Goal: Task Accomplishment & Management: Complete application form

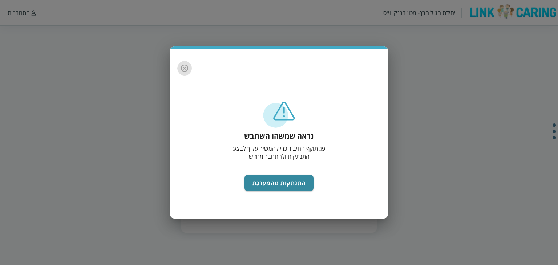
click at [180, 68] on icon "button" at bounding box center [184, 68] width 9 height 9
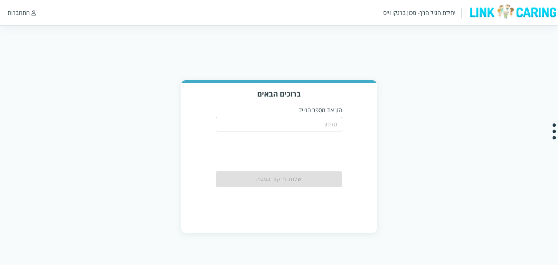
click at [285, 125] on input "tel" at bounding box center [279, 124] width 127 height 15
type input "0587811111"
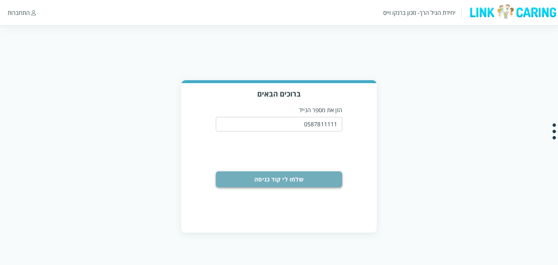
click at [301, 178] on button "שלחו לי קוד כניסה" at bounding box center [279, 180] width 127 height 16
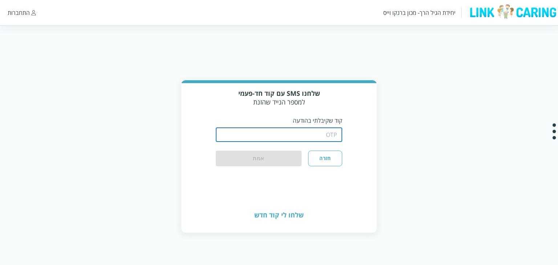
click at [323, 139] on input "string" at bounding box center [279, 135] width 127 height 15
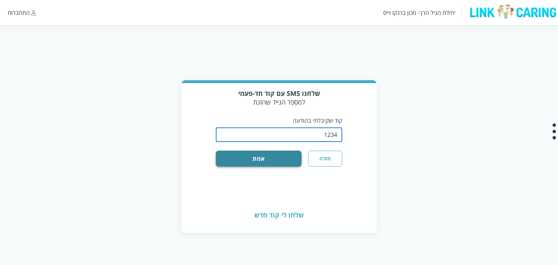
type input "1234"
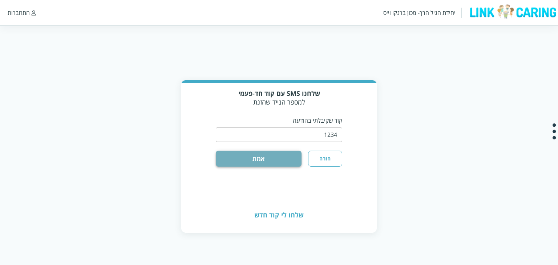
click at [294, 156] on button "אמת" at bounding box center [259, 159] width 86 height 16
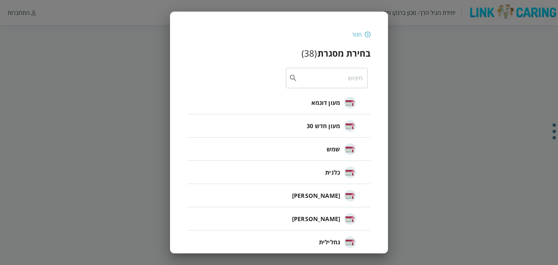
click at [337, 100] on span "מעון דוגמא" at bounding box center [326, 103] width 29 height 9
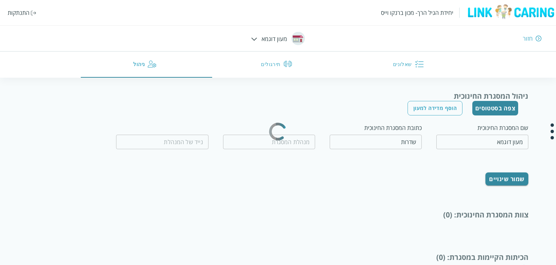
type input "המנהלת שלנו"
type input "0536363636"
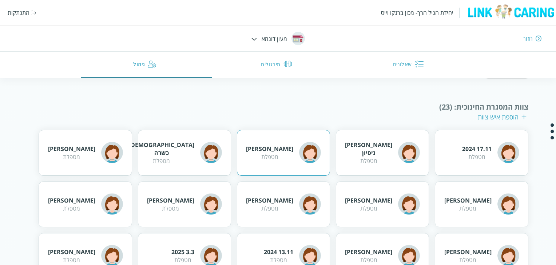
scroll to position [109, 0]
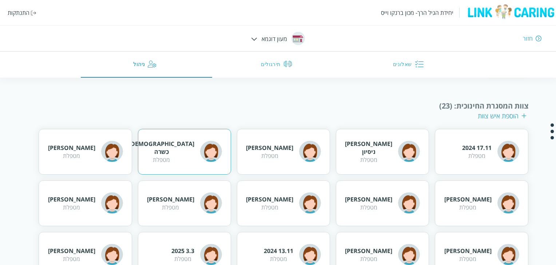
click at [169, 144] on div "[DEMOGRAPHIC_DATA] כשרה" at bounding box center [161, 148] width 65 height 16
click at [172, 149] on div "[DEMOGRAPHIC_DATA] כשרה" at bounding box center [161, 148] width 65 height 16
click at [209, 148] on img at bounding box center [211, 151] width 22 height 22
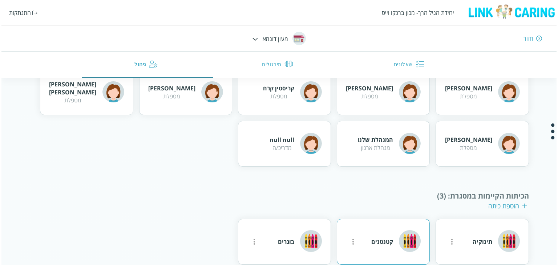
scroll to position [337, 0]
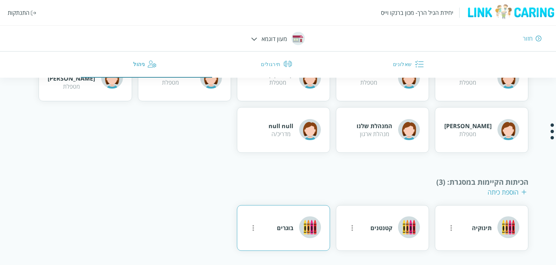
click at [290, 220] on div "בוגרים" at bounding box center [299, 229] width 44 height 24
click at [291, 230] on div "בוגרים" at bounding box center [285, 228] width 16 height 8
click at [446, 226] on icon "more" at bounding box center [450, 228] width 9 height 9
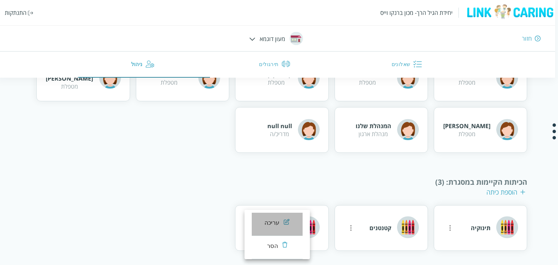
click at [281, 224] on li "עריכה" at bounding box center [277, 224] width 51 height 23
type input "בוגרים"
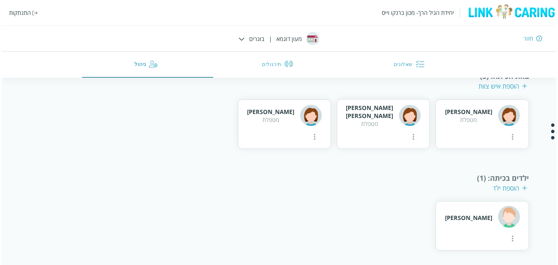
scroll to position [164, 0]
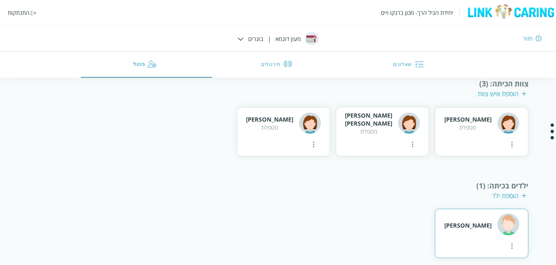
click at [483, 225] on div "[PERSON_NAME]" at bounding box center [467, 226] width 47 height 8
click at [511, 148] on icon "more" at bounding box center [511, 145] width 1 height 6
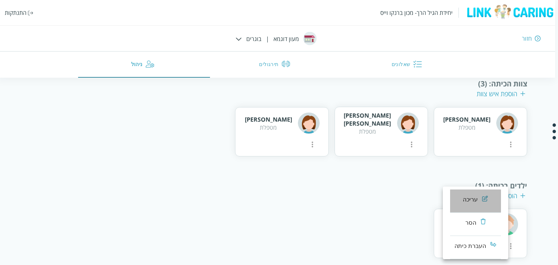
click at [469, 196] on div "עריכה" at bounding box center [470, 200] width 15 height 9
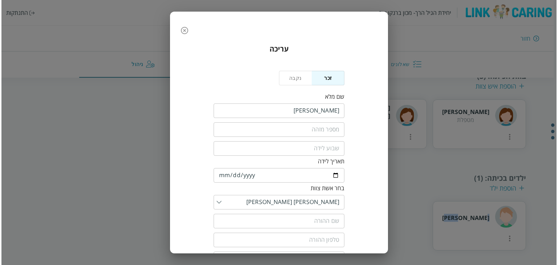
scroll to position [61, 0]
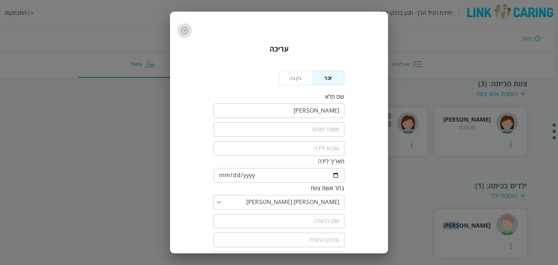
click at [189, 29] on icon "button" at bounding box center [184, 30] width 9 height 9
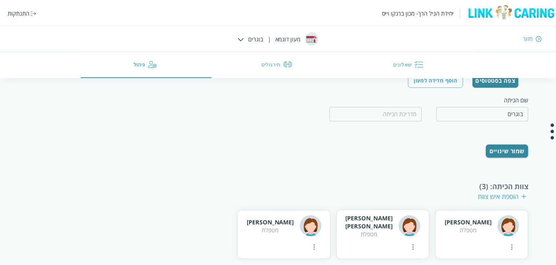
scroll to position [164, 0]
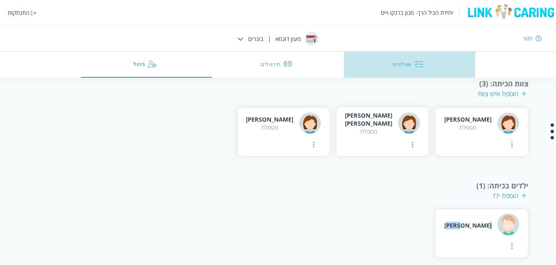
click at [411, 59] on button "שאלונים" at bounding box center [410, 65] width 132 height 26
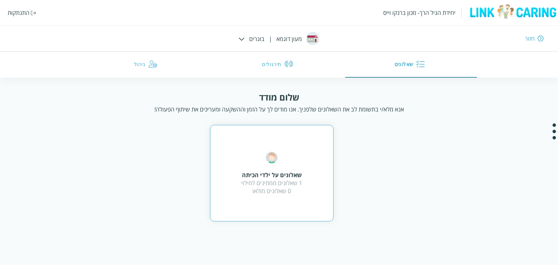
click at [303, 185] on div "שאלונים על ילדי הכיתה 1 שאלונים ממתינים למילוי 0 שאלונים מולאו" at bounding box center [272, 173] width 124 height 97
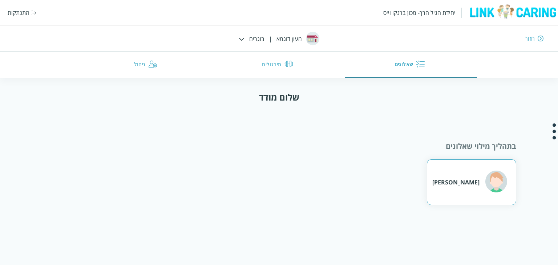
click at [458, 184] on div "[PERSON_NAME]" at bounding box center [456, 183] width 47 height 8
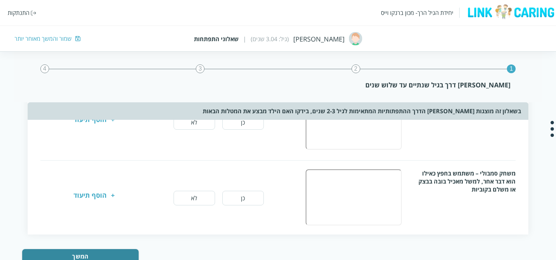
scroll to position [638, 0]
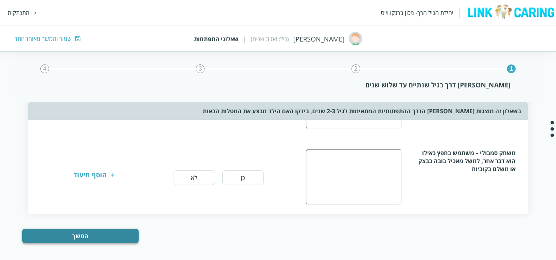
click at [105, 232] on button "המשך" at bounding box center [80, 235] width 116 height 15
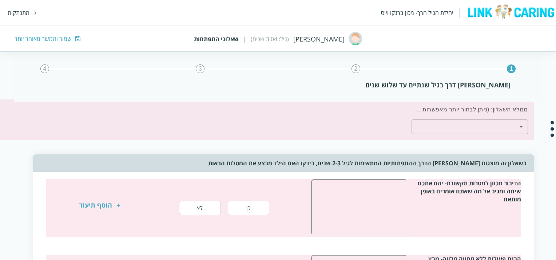
scroll to position [0, -5]
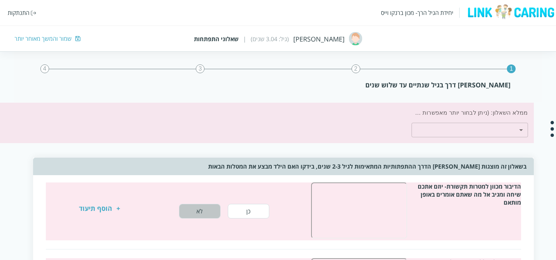
click at [199, 211] on button "לא" at bounding box center [199, 211] width 41 height 15
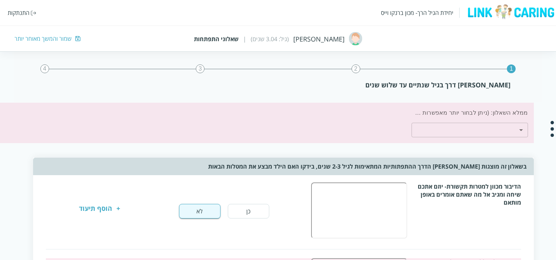
click at [120, 208] on div "כן לא + הוסף תיעוד" at bounding box center [180, 211] width 237 height 15
click at [118, 205] on div "+" at bounding box center [118, 211] width 4 height 15
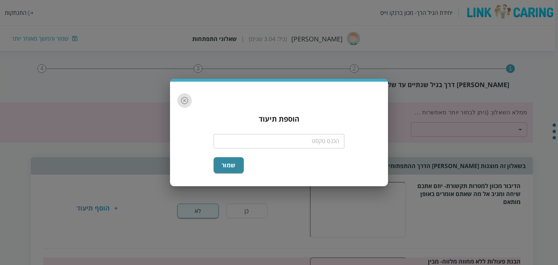
click at [186, 98] on icon "button" at bounding box center [184, 100] width 9 height 9
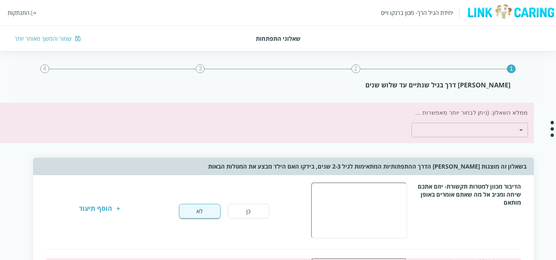
click at [116, 207] on div "+" at bounding box center [118, 211] width 4 height 15
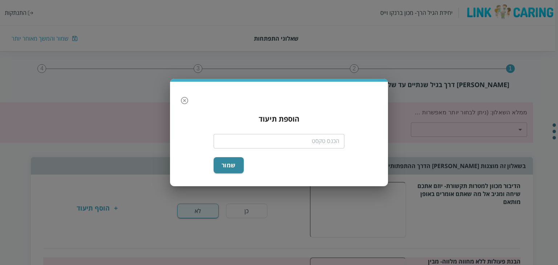
click at [305, 150] on div "​" at bounding box center [279, 140] width 131 height 19
drag, startPoint x: 317, startPoint y: 151, endPoint x: 321, endPoint y: 143, distance: 9.4
click at [318, 151] on form "​ שמור" at bounding box center [279, 152] width 131 height 42
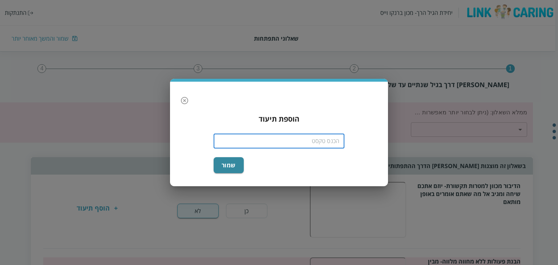
click at [323, 142] on input "text" at bounding box center [279, 141] width 131 height 15
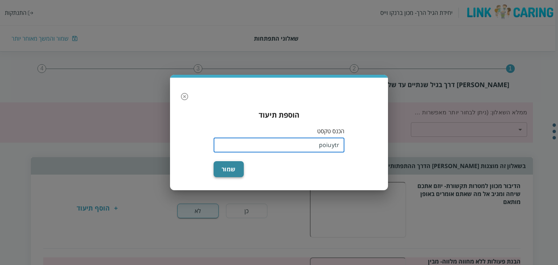
type input "poiuytr"
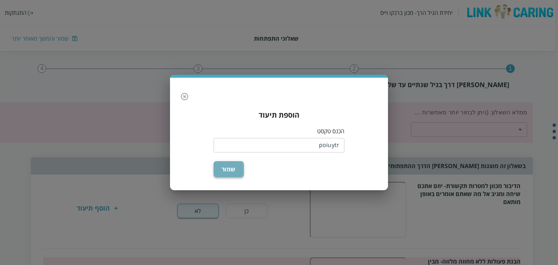
click at [231, 166] on button "שמור" at bounding box center [229, 169] width 30 height 16
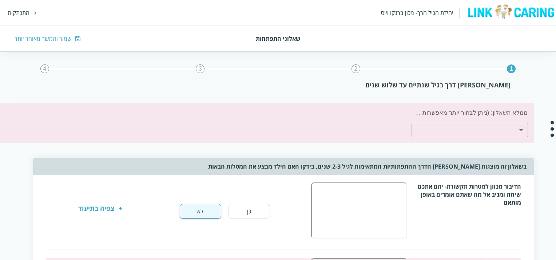
click at [356, 69] on div "2" at bounding box center [355, 68] width 9 height 9
click at [198, 68] on div "3" at bounding box center [200, 68] width 9 height 9
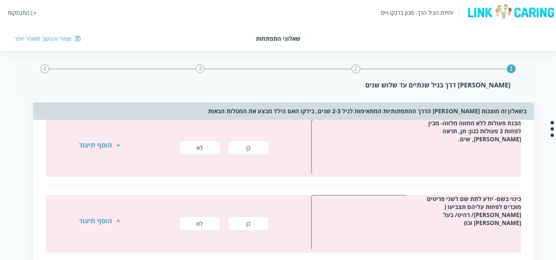
scroll to position [145, -5]
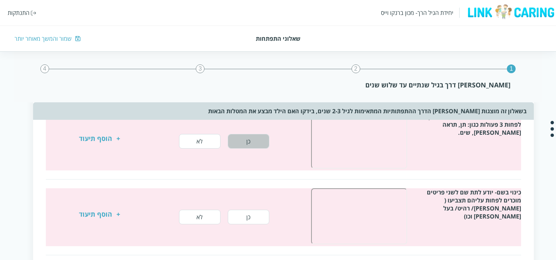
click at [247, 139] on button "כן" at bounding box center [248, 141] width 41 height 15
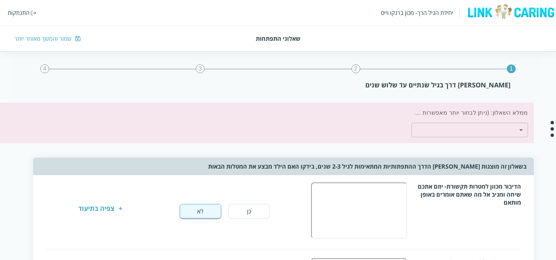
scroll to position [0, -5]
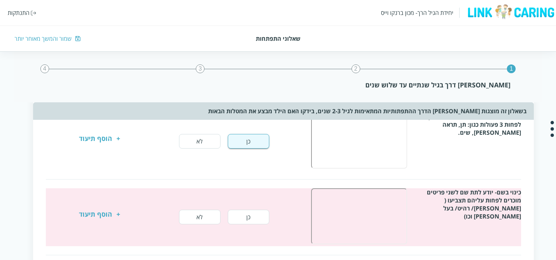
click at [241, 216] on button "כן" at bounding box center [248, 216] width 41 height 15
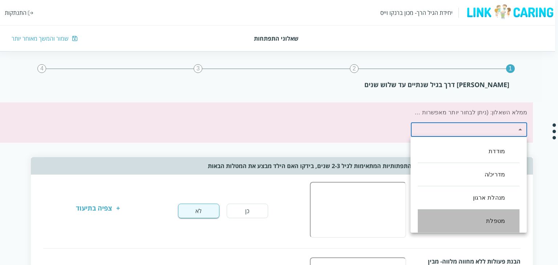
click at [500, 221] on li "מטפלת" at bounding box center [469, 221] width 102 height 23
type input ",100"
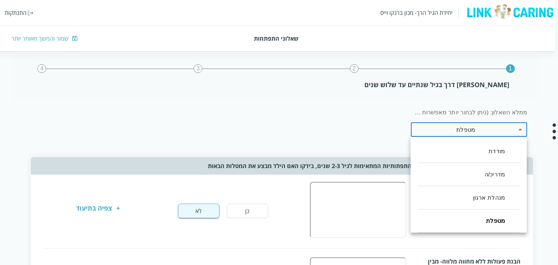
click at [295, 151] on div at bounding box center [279, 132] width 558 height 265
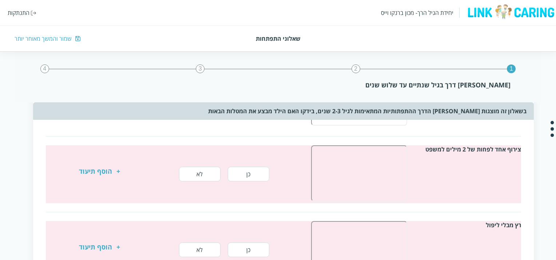
scroll to position [291, -5]
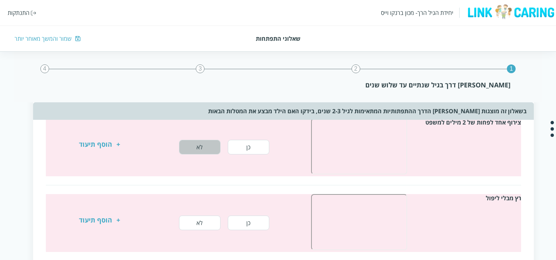
click at [200, 147] on button "לא" at bounding box center [199, 147] width 41 height 15
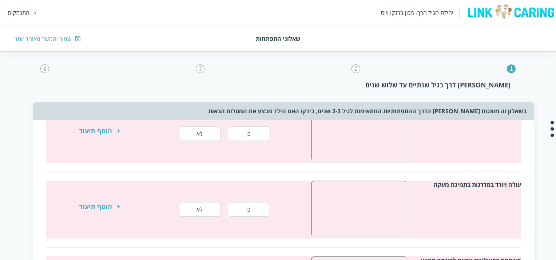
scroll to position [381, -5]
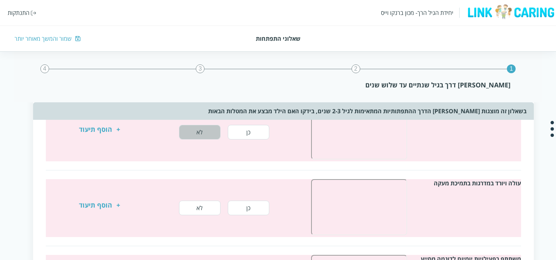
click at [202, 133] on button "לא" at bounding box center [199, 132] width 41 height 15
click at [201, 135] on button "לא" at bounding box center [199, 132] width 41 height 15
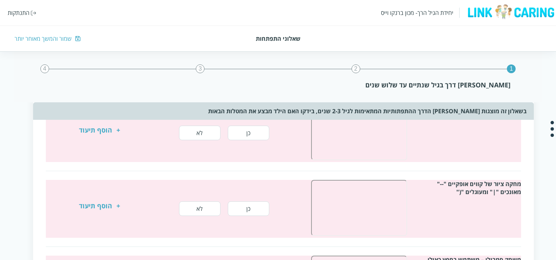
click at [240, 134] on button "כן" at bounding box center [248, 132] width 41 height 15
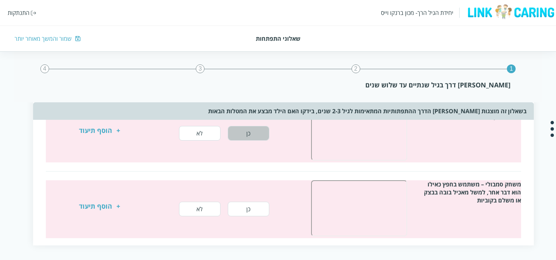
click at [252, 137] on button "כן" at bounding box center [248, 133] width 41 height 15
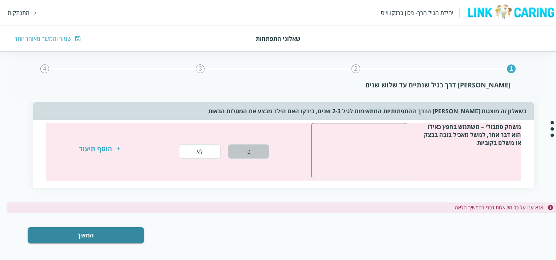
click at [248, 153] on button "כן" at bounding box center [248, 151] width 41 height 15
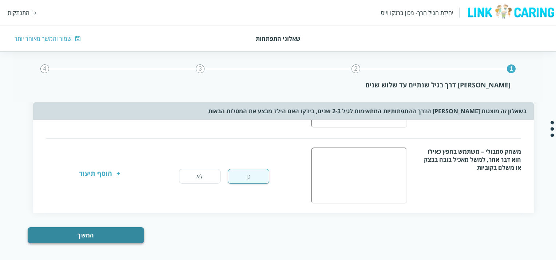
click at [97, 236] on button "המשך" at bounding box center [86, 235] width 116 height 16
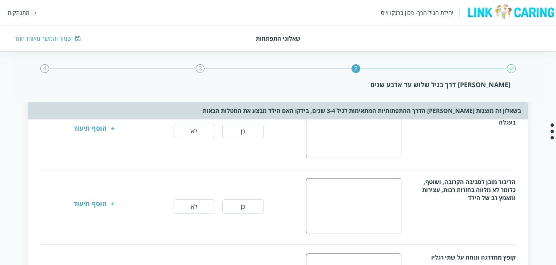
scroll to position [0, 0]
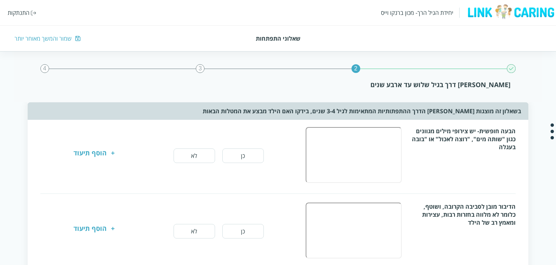
click at [42, 70] on div "4" at bounding box center [44, 68] width 9 height 9
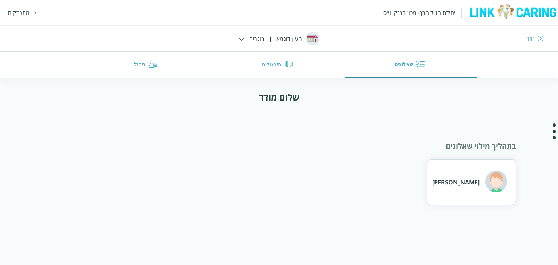
click at [284, 37] on div "חזור" at bounding box center [407, 39] width 274 height 8
drag, startPoint x: 285, startPoint y: 37, endPoint x: 272, endPoint y: 48, distance: 16.8
click at [272, 48] on div "יחידת הגיל הרך- מכון [PERSON_NAME] התנתקות חזור מעון דוגמא | בוגרים שאלונים תיר…" at bounding box center [279, 39] width 558 height 78
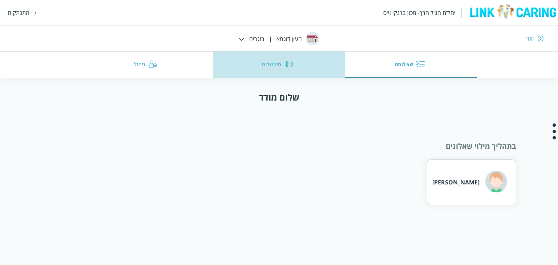
click at [282, 64] on button "תירגולים" at bounding box center [279, 65] width 132 height 26
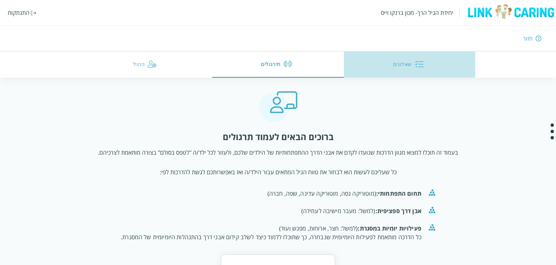
click at [409, 63] on button "שאלונים" at bounding box center [410, 65] width 132 height 26
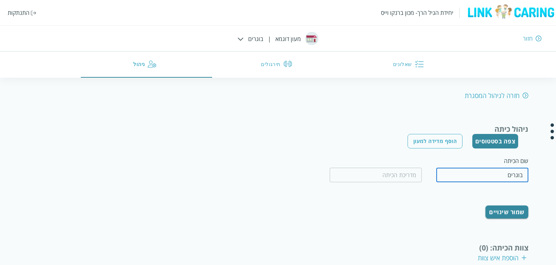
click at [496, 178] on input "בוגרים" at bounding box center [482, 175] width 92 height 15
click at [445, 175] on input "בוגרים" at bounding box center [482, 175] width 92 height 15
drag, startPoint x: 483, startPoint y: 175, endPoint x: 527, endPoint y: 179, distance: 44.6
click at [527, 179] on input "בוגרים" at bounding box center [482, 175] width 92 height 15
type input "קטנטנים"
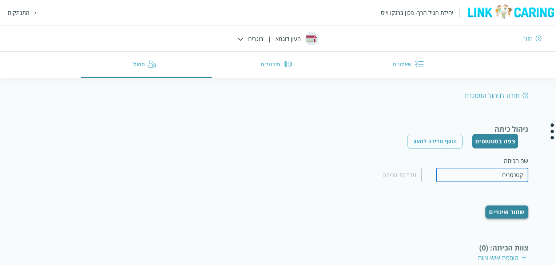
click at [509, 210] on button "שמור שינויים" at bounding box center [506, 212] width 43 height 13
click at [257, 36] on div "יחידת הגיל הרך- מכון [PERSON_NAME] התנתקות חזור מעון דוגמא | בוגרים שאלונים תיר…" at bounding box center [278, 39] width 556 height 78
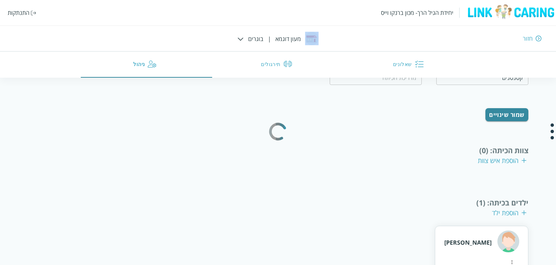
scroll to position [119, 0]
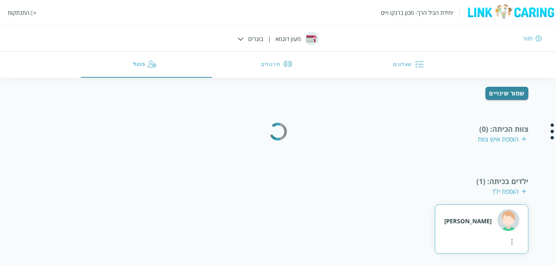
click at [486, 217] on div "[PERSON_NAME]" at bounding box center [481, 221] width 75 height 24
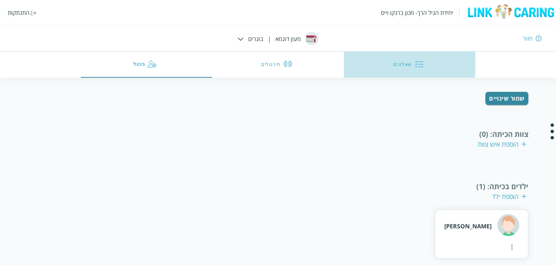
click at [414, 66] on img "button" at bounding box center [418, 64] width 9 height 9
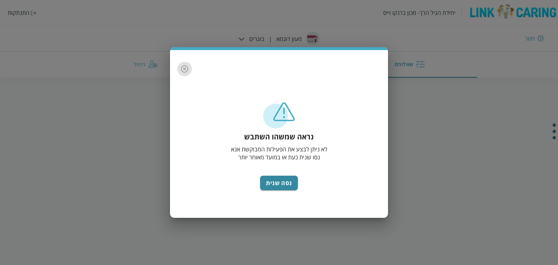
click at [181, 70] on icon "button" at bounding box center [184, 68] width 7 height 7
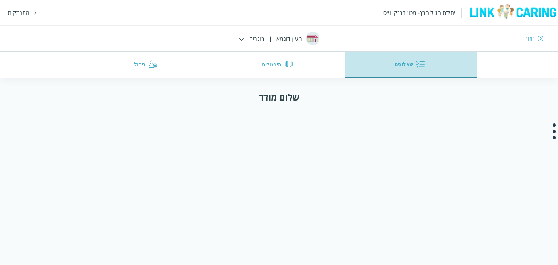
click at [410, 67] on button "שאלונים" at bounding box center [411, 65] width 132 height 26
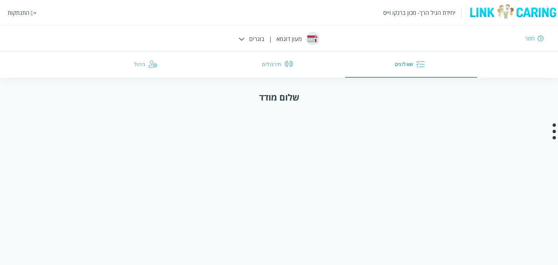
click at [529, 40] on div "חזור" at bounding box center [530, 39] width 10 height 8
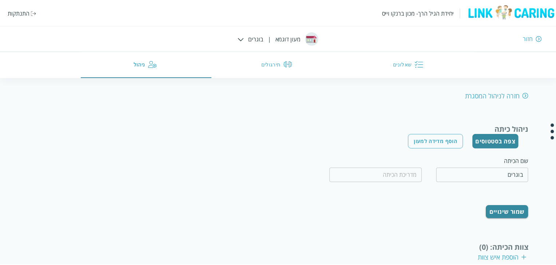
scroll to position [119, 0]
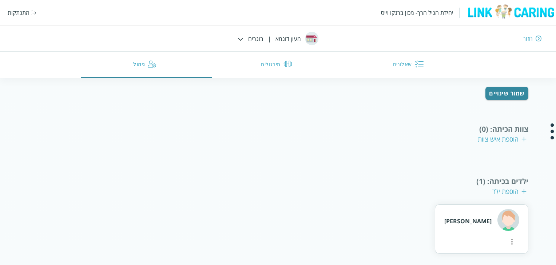
click at [529, 40] on div "חזור" at bounding box center [527, 39] width 10 height 8
click at [529, 37] on div "חזור" at bounding box center [527, 39] width 10 height 8
click at [525, 40] on div "חזור" at bounding box center [527, 39] width 10 height 8
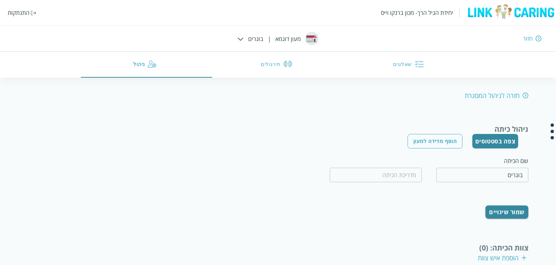
click at [495, 97] on div "חזרה לניהול המסגרת" at bounding box center [496, 95] width 64 height 9
type input "מעון דוגמא"
type input "שדרות"
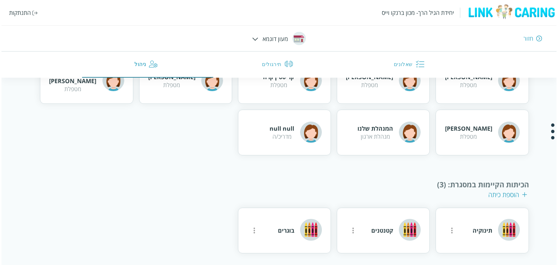
scroll to position [337, 0]
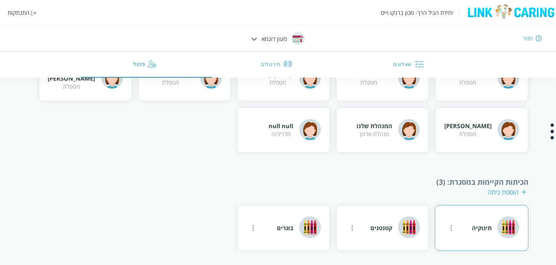
click at [474, 229] on div "תינוקיה" at bounding box center [482, 228] width 20 height 8
click at [454, 226] on icon "more" at bounding box center [450, 228] width 9 height 9
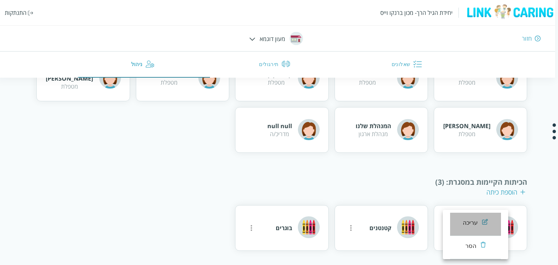
click at [467, 221] on div "עריכה" at bounding box center [470, 223] width 15 height 9
type input "תינוקיה"
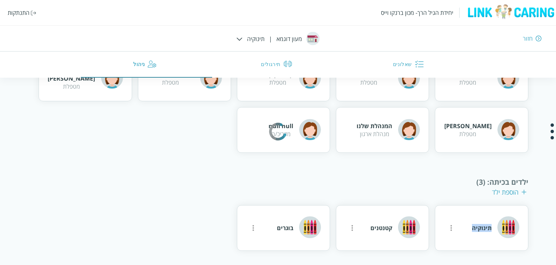
scroll to position [376, 0]
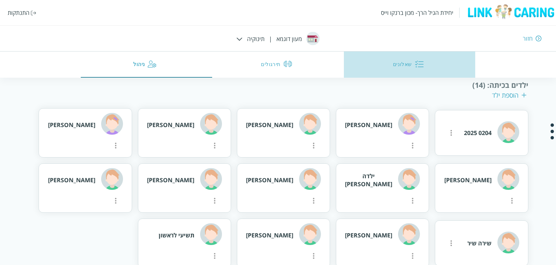
click at [373, 66] on button "שאלונים" at bounding box center [410, 65] width 132 height 26
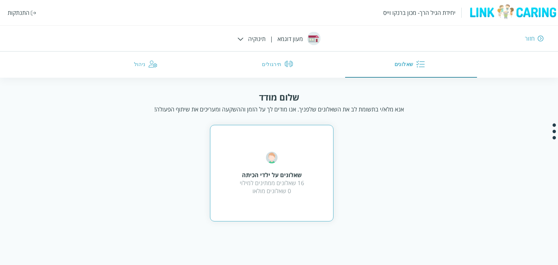
click at [300, 171] on div "שאלונים על ילדי הכיתה 16 שאלונים ממתינים למילוי 0 שאלונים מולאו" at bounding box center [272, 173] width 64 height 43
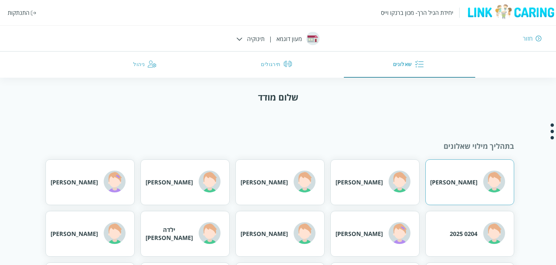
click at [472, 179] on div "[PERSON_NAME]" at bounding box center [453, 183] width 47 height 8
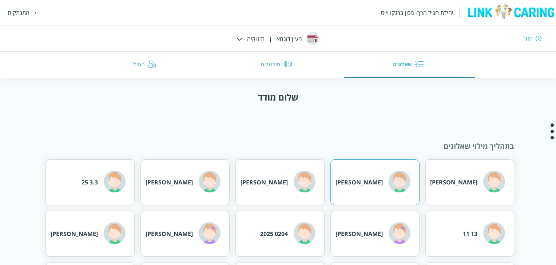
click at [368, 181] on div "[PERSON_NAME]" at bounding box center [358, 183] width 47 height 8
click at [99, 178] on div "3.3 25" at bounding box center [103, 183] width 44 height 24
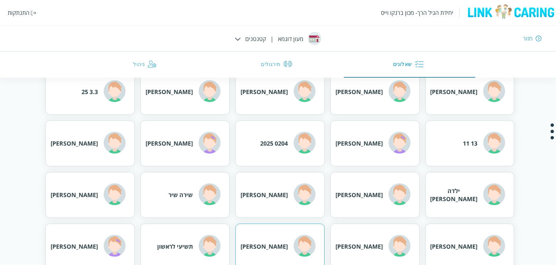
scroll to position [109, 0]
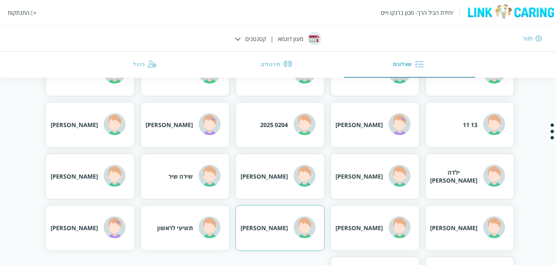
click at [284, 225] on div "[PERSON_NAME]" at bounding box center [263, 228] width 47 height 8
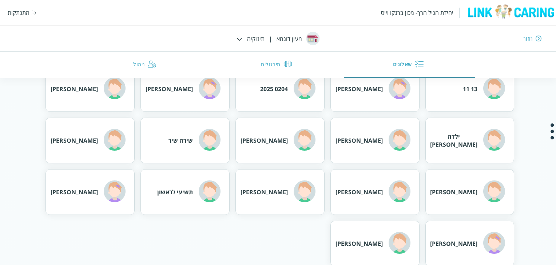
scroll to position [145, 0]
click at [177, 199] on div "תשיעי לראשון" at bounding box center [188, 192] width 63 height 24
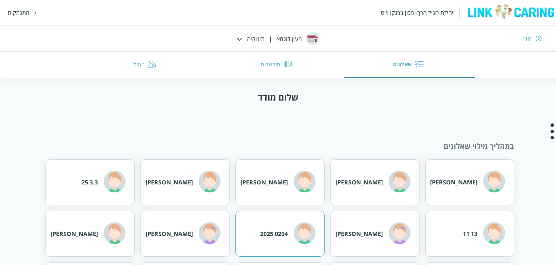
click at [276, 235] on div "0204 2025" at bounding box center [274, 234] width 28 height 8
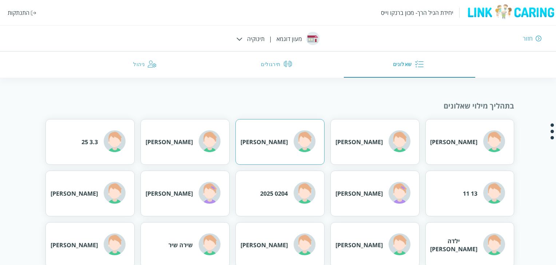
scroll to position [109, 0]
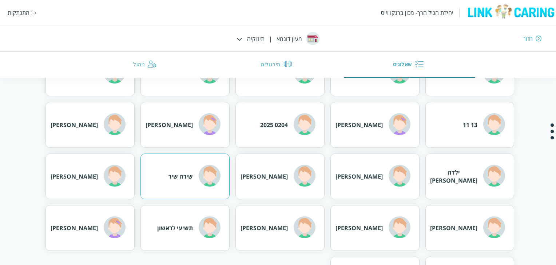
click at [192, 178] on div "שירה שיר" at bounding box center [180, 177] width 24 height 8
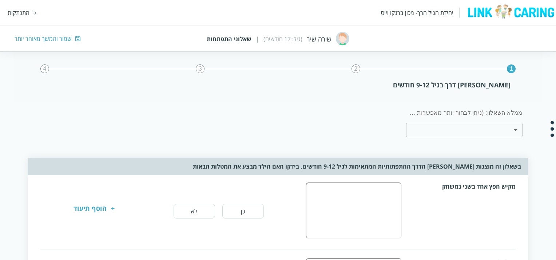
click at [244, 212] on button "כן" at bounding box center [242, 211] width 41 height 15
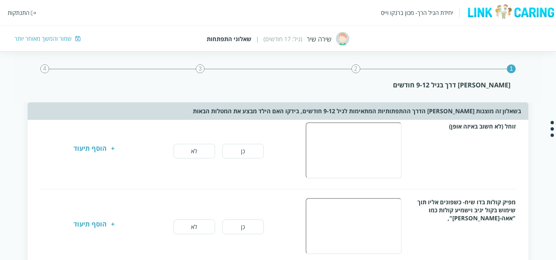
scroll to position [73, 0]
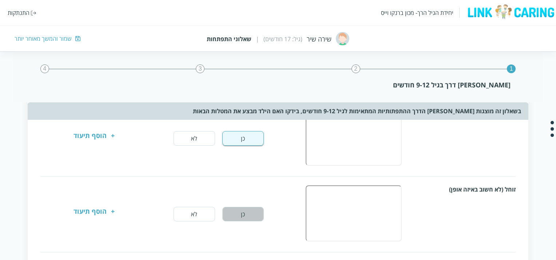
click at [244, 213] on button "כן" at bounding box center [242, 214] width 41 height 15
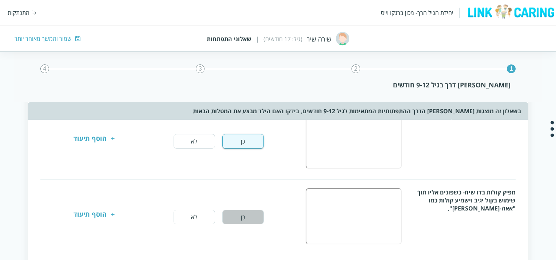
click at [244, 215] on button "כן" at bounding box center [242, 216] width 41 height 15
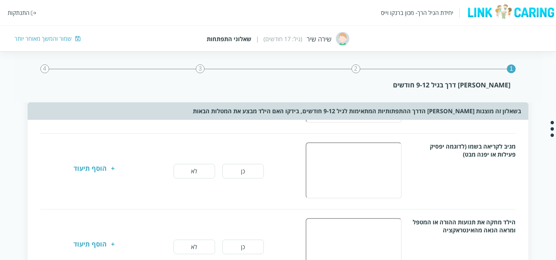
scroll to position [255, 0]
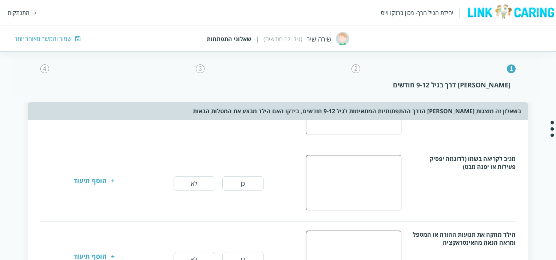
click at [240, 179] on button "כן" at bounding box center [242, 183] width 41 height 15
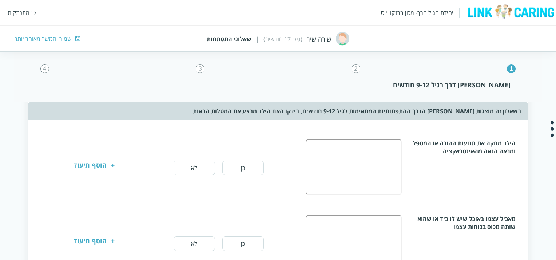
scroll to position [364, 0]
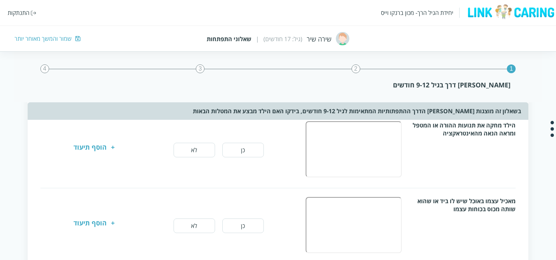
click at [244, 221] on button "כן" at bounding box center [242, 225] width 41 height 15
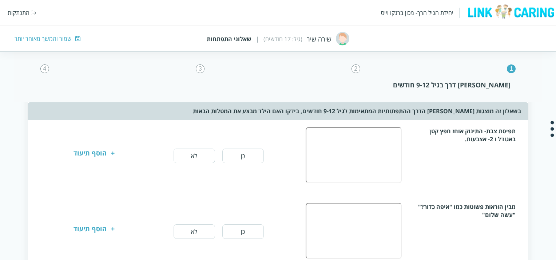
scroll to position [473, 0]
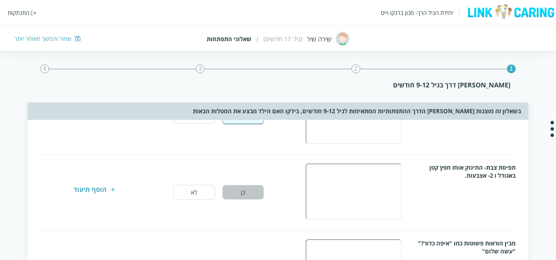
click at [242, 187] on button "כן" at bounding box center [242, 192] width 41 height 15
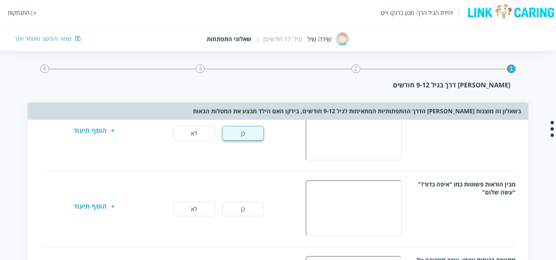
scroll to position [568, 0]
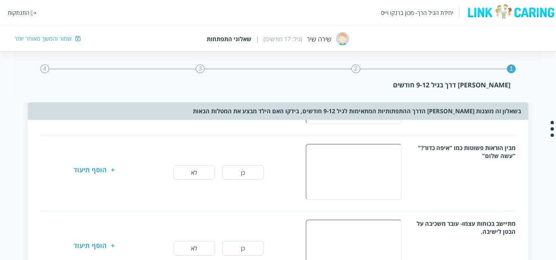
click at [251, 172] on button "כן" at bounding box center [242, 172] width 41 height 15
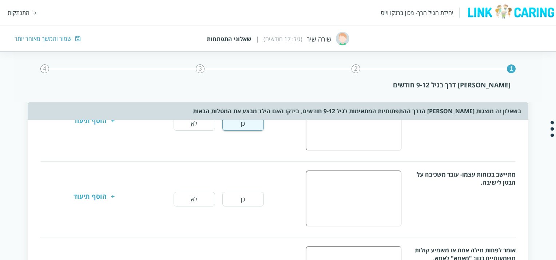
scroll to position [641, 0]
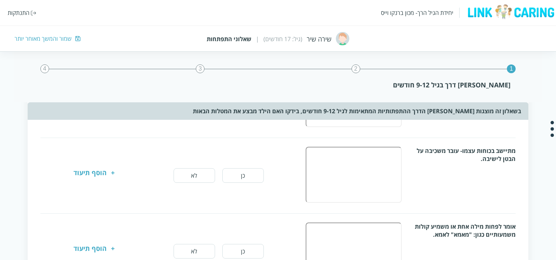
click at [200, 171] on button "לא" at bounding box center [193, 175] width 41 height 15
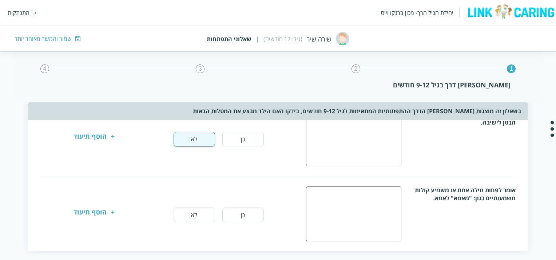
click at [229, 211] on button "כן" at bounding box center [242, 214] width 41 height 15
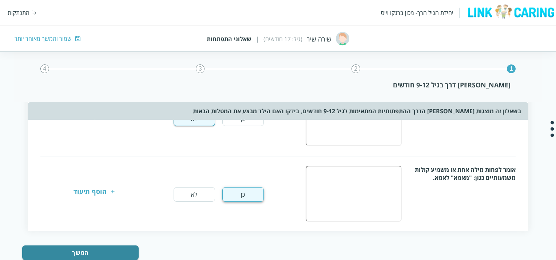
scroll to position [713, 0]
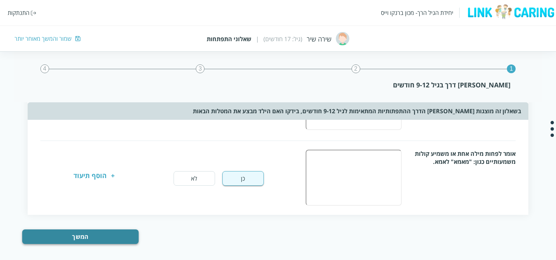
click at [100, 233] on button "המשך" at bounding box center [80, 236] width 116 height 15
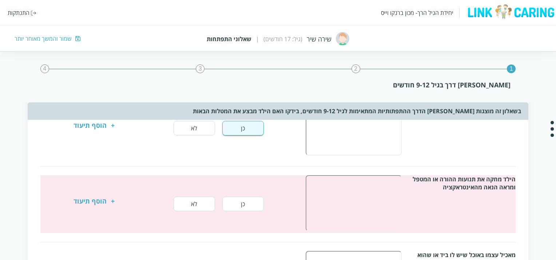
scroll to position [309, 0]
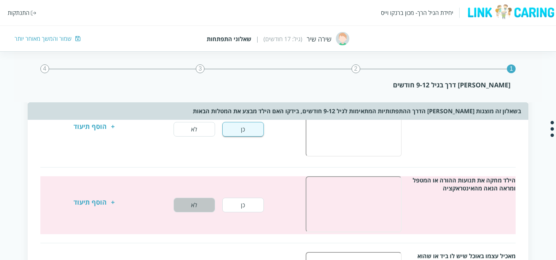
click at [196, 203] on button "לא" at bounding box center [193, 204] width 41 height 15
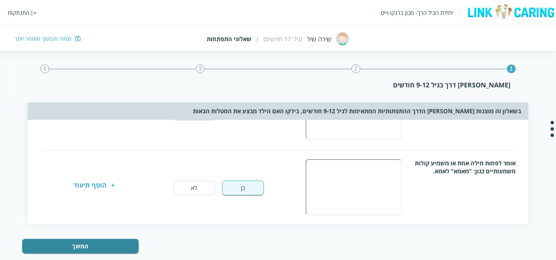
scroll to position [713, 0]
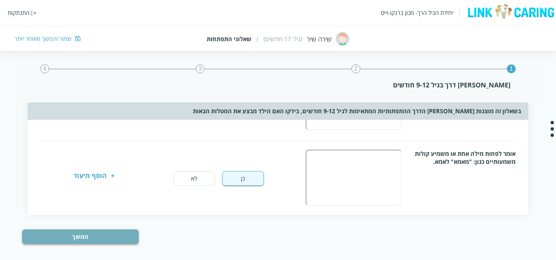
click at [119, 230] on button "המשך" at bounding box center [80, 236] width 116 height 15
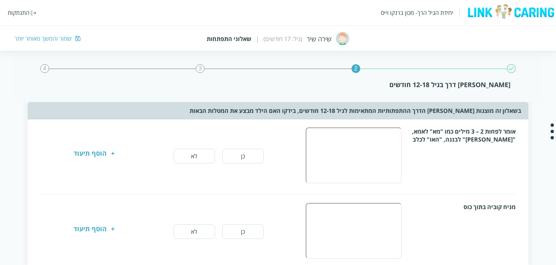
scroll to position [400, 0]
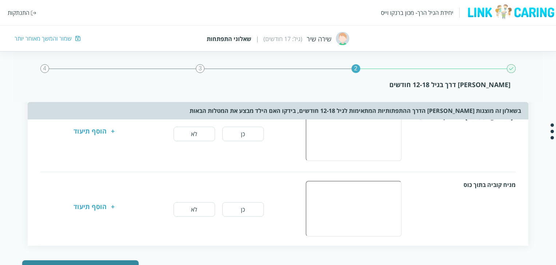
click at [240, 206] on button "כן" at bounding box center [242, 210] width 41 height 15
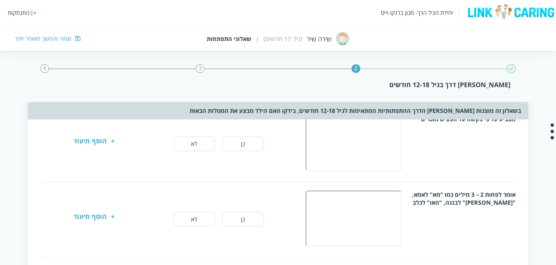
scroll to position [327, 0]
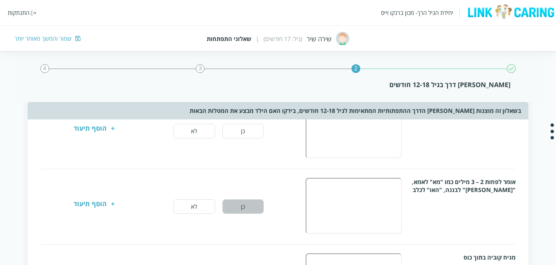
click at [236, 205] on button "כן" at bounding box center [242, 207] width 41 height 15
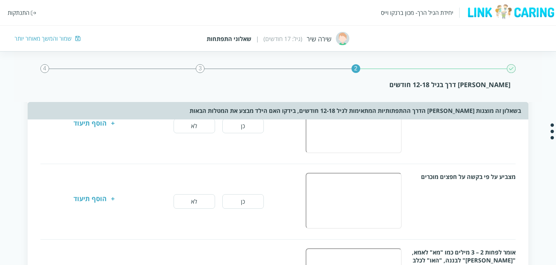
scroll to position [255, 0]
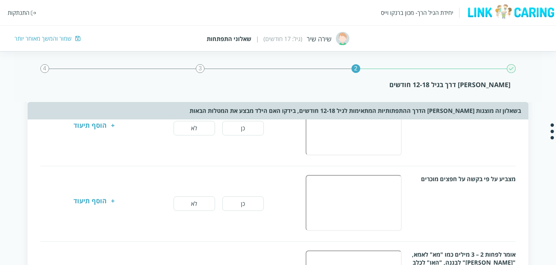
click at [196, 201] on button "לא" at bounding box center [193, 204] width 41 height 15
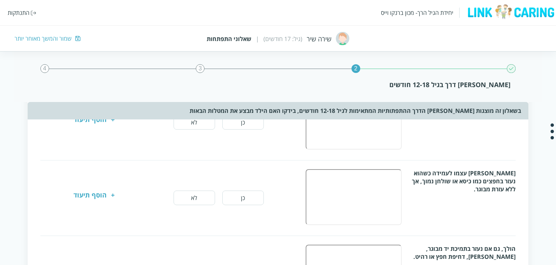
scroll to position [182, 0]
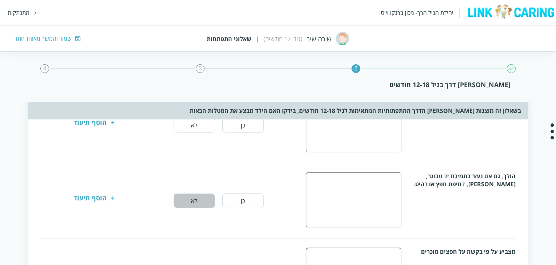
click at [187, 198] on button "לא" at bounding box center [193, 201] width 41 height 15
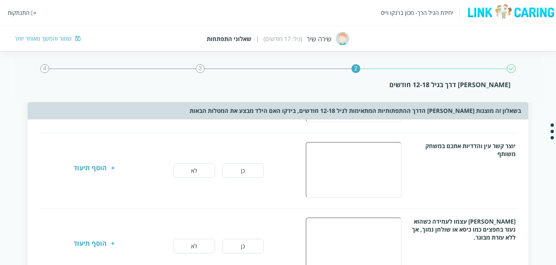
scroll to position [73, 0]
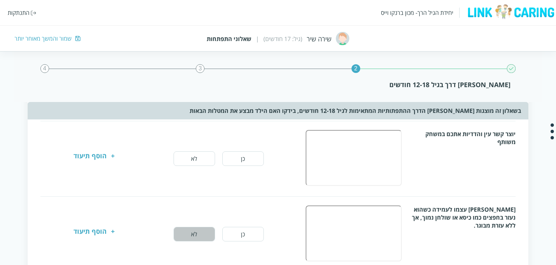
click at [186, 233] on button "לא" at bounding box center [193, 234] width 41 height 15
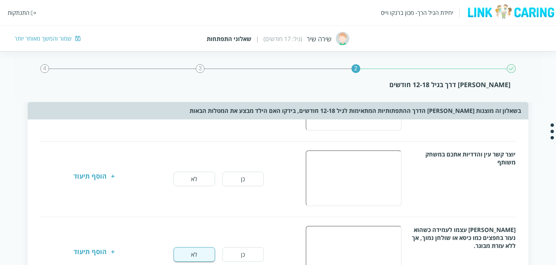
scroll to position [36, 0]
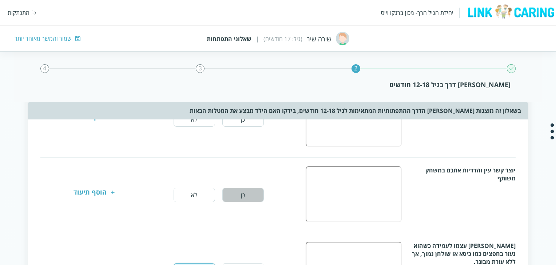
click at [243, 195] on button "כן" at bounding box center [242, 195] width 41 height 15
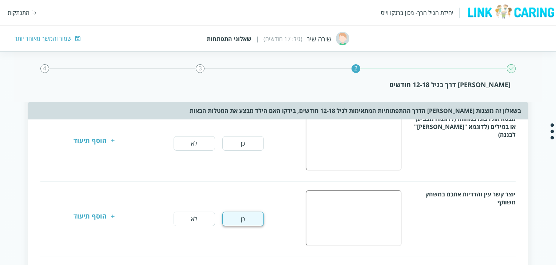
scroll to position [0, 0]
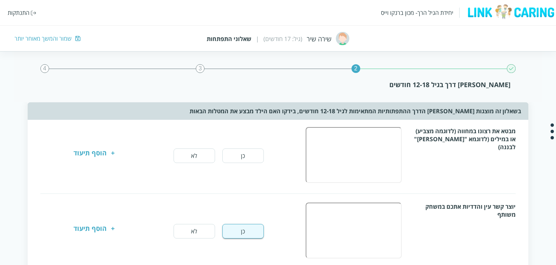
click at [231, 155] on button "כן" at bounding box center [242, 156] width 41 height 15
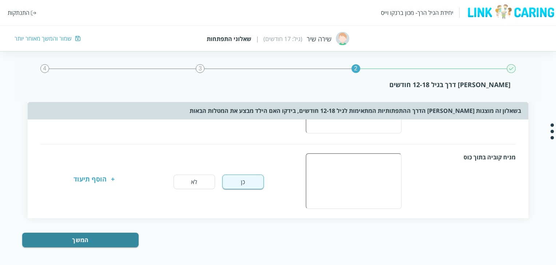
scroll to position [428, 0]
click at [124, 237] on button "המשך" at bounding box center [80, 240] width 116 height 15
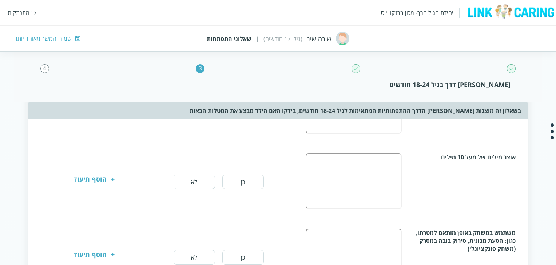
scroll to position [0, 0]
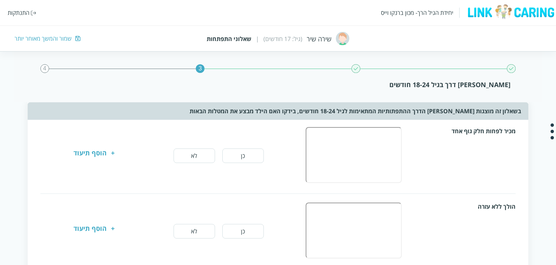
click at [196, 229] on button "לא" at bounding box center [193, 231] width 41 height 15
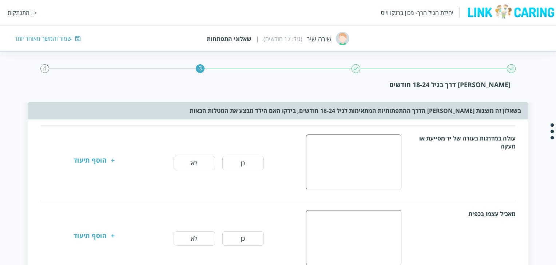
scroll to position [145, 0]
click at [203, 158] on button "לא" at bounding box center [193, 162] width 41 height 15
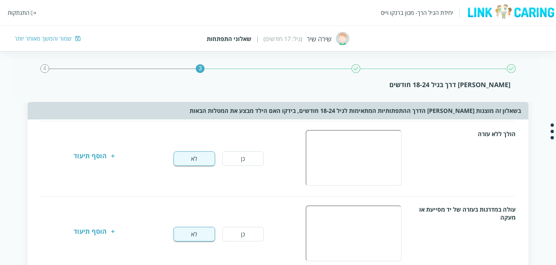
scroll to position [0, 0]
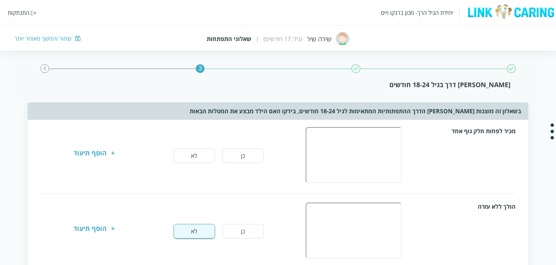
click at [45, 69] on div "4" at bounding box center [44, 68] width 9 height 9
click at [45, 68] on div "4" at bounding box center [44, 68] width 9 height 9
click at [198, 154] on button "לא" at bounding box center [193, 156] width 41 height 15
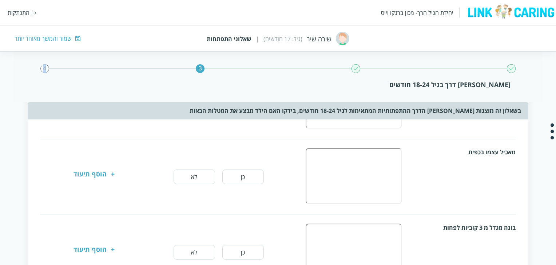
scroll to position [218, 0]
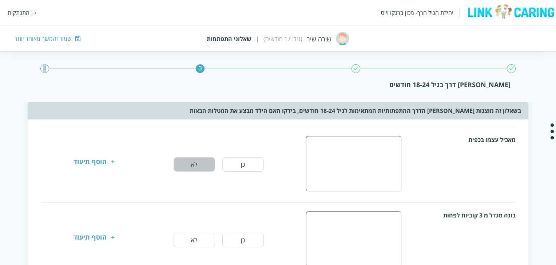
click at [198, 165] on button "לא" at bounding box center [193, 164] width 41 height 15
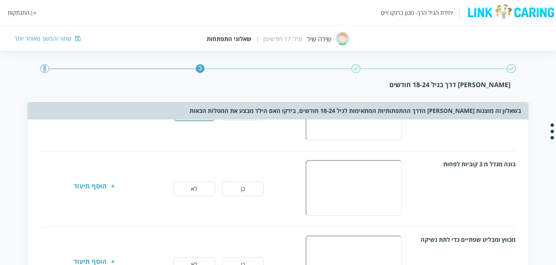
scroll to position [255, 0]
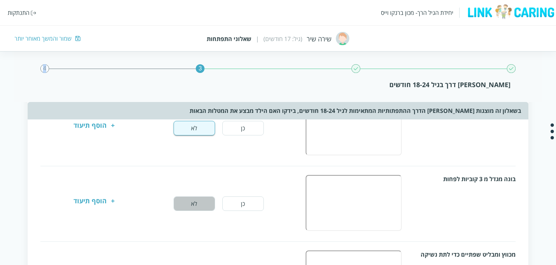
click at [194, 203] on button "לא" at bounding box center [193, 204] width 41 height 15
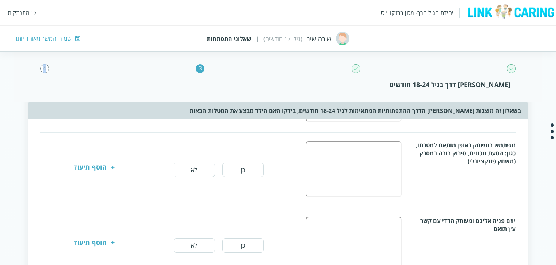
scroll to position [578, 0]
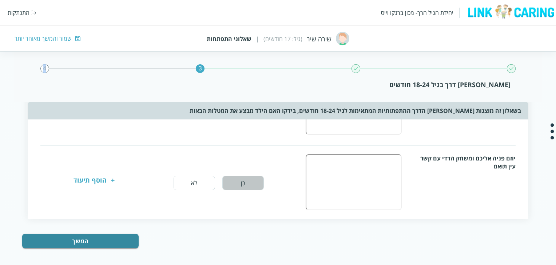
click at [239, 179] on button "כן" at bounding box center [242, 183] width 41 height 15
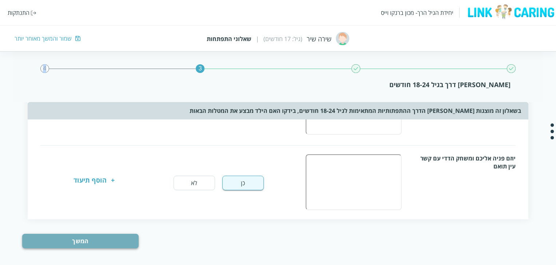
click at [122, 236] on button "המשך" at bounding box center [80, 241] width 116 height 15
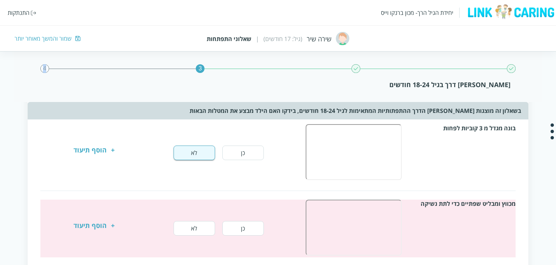
scroll to position [290, 0]
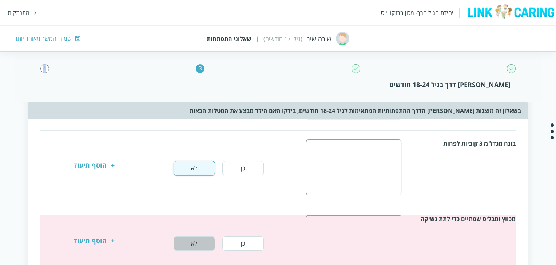
click at [192, 239] on button "לא" at bounding box center [193, 244] width 41 height 15
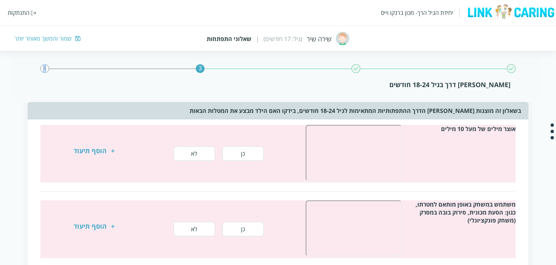
scroll to position [474, 0]
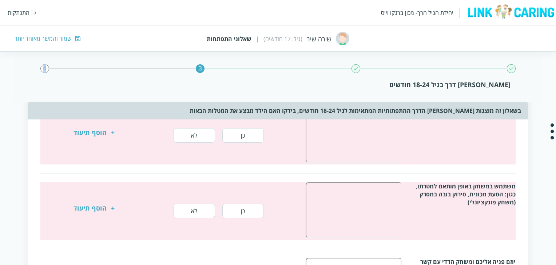
click at [194, 211] on button "לא" at bounding box center [193, 211] width 41 height 15
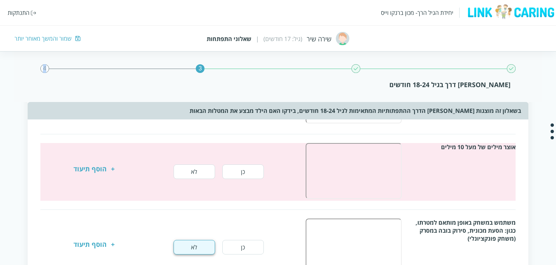
scroll to position [401, 0]
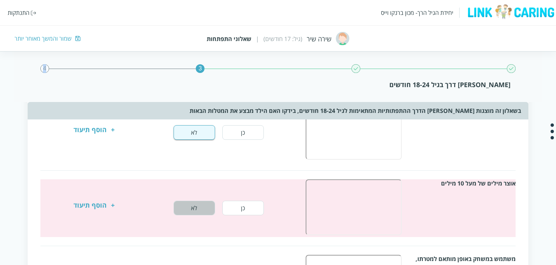
click at [195, 205] on button "לא" at bounding box center [193, 208] width 41 height 15
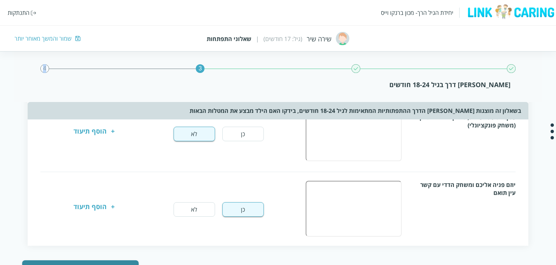
scroll to position [578, 0]
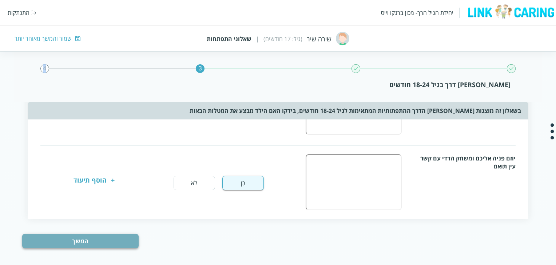
click at [117, 237] on button "המשך" at bounding box center [80, 241] width 116 height 15
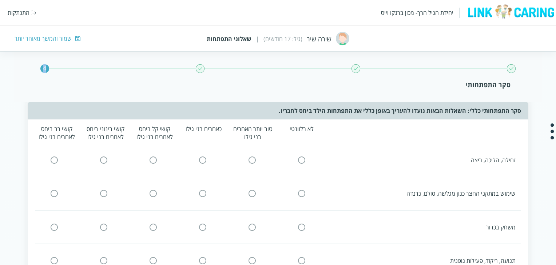
scroll to position [0, 0]
